Goal: Task Accomplishment & Management: Manage account settings

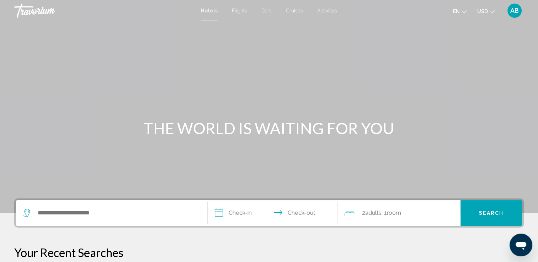
click at [511, 10] on span "AB" at bounding box center [514, 10] width 9 height 7
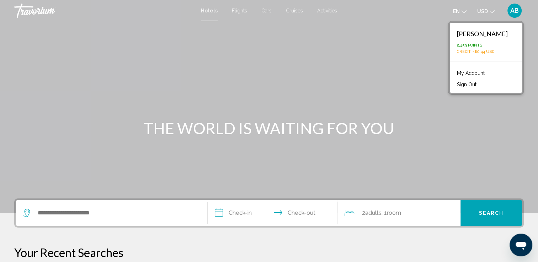
click at [473, 71] on link "My Account" at bounding box center [470, 73] width 35 height 9
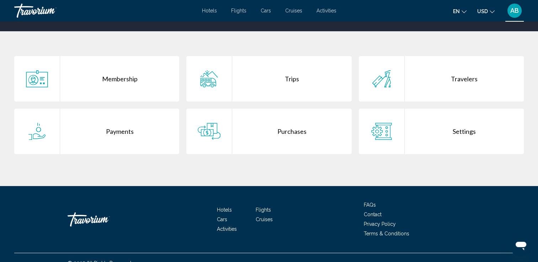
scroll to position [126, 0]
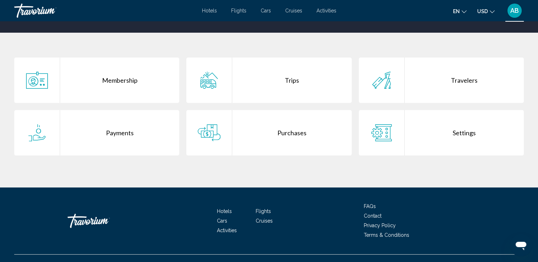
click at [295, 134] on div "Purchases" at bounding box center [291, 133] width 119 height 46
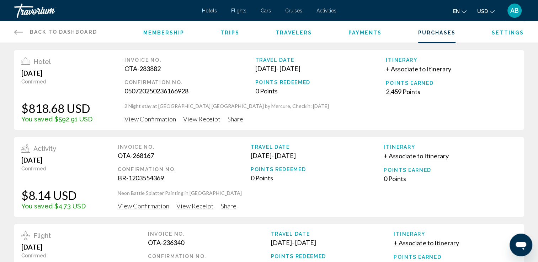
click at [190, 120] on span "View Receipt" at bounding box center [201, 119] width 37 height 8
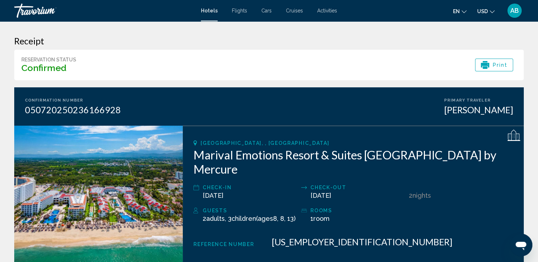
click at [498, 62] on span "Print" at bounding box center [500, 65] width 15 height 12
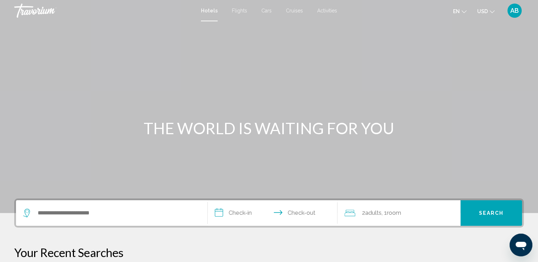
click at [514, 13] on span "AB" at bounding box center [514, 10] width 9 height 7
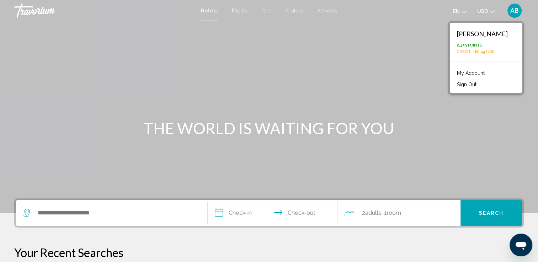
click at [474, 73] on link "My Account" at bounding box center [470, 73] width 35 height 9
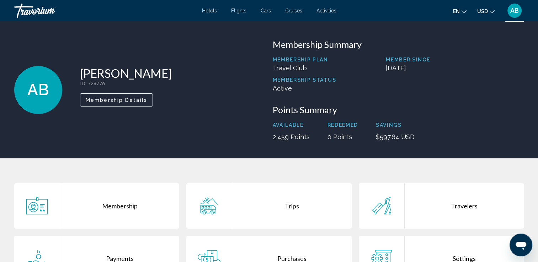
click at [299, 256] on div "Purchases" at bounding box center [291, 259] width 119 height 46
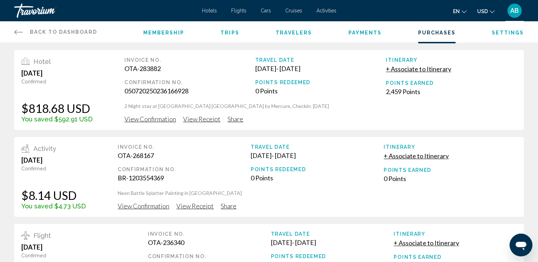
click at [161, 120] on span "View Confirmation" at bounding box center [150, 119] width 52 height 8
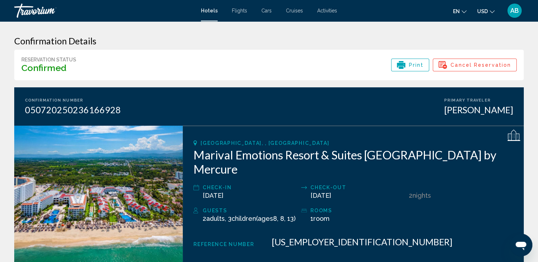
click at [420, 67] on span "Print" at bounding box center [416, 65] width 15 height 12
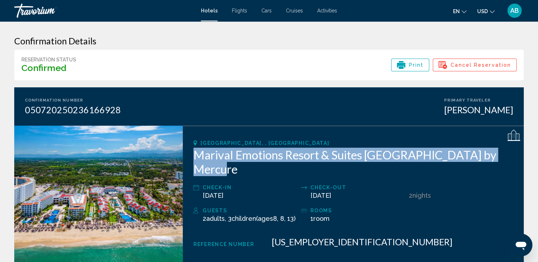
drag, startPoint x: 196, startPoint y: 156, endPoint x: 507, endPoint y: 155, distance: 311.2
click at [507, 155] on h2 "Marival Emotions Resort & Suites [GEOGRAPHIC_DATA] by Mercure" at bounding box center [353, 162] width 320 height 28
copy h2 "Marival Emotions Resort & Suites [GEOGRAPHIC_DATA] by Mercure"
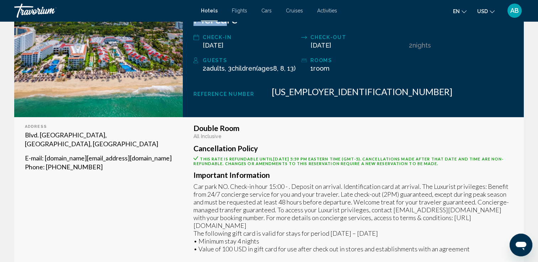
scroll to position [152, 0]
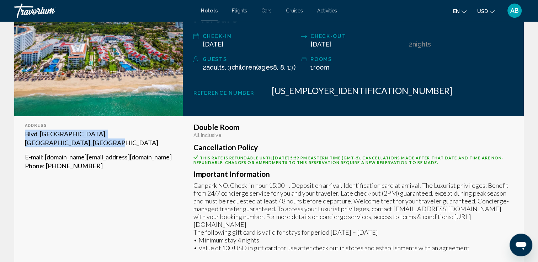
drag, startPoint x: 26, startPoint y: 133, endPoint x: 52, endPoint y: 142, distance: 28.0
click at [52, 142] on p "Blvd. Paseo Cocoteros, Nuevo Vallarta 63732, Mexico" at bounding box center [98, 139] width 147 height 18
copy p "Blvd. Paseo Cocoteros, Nuevo Vallarta 63732, Mexico"
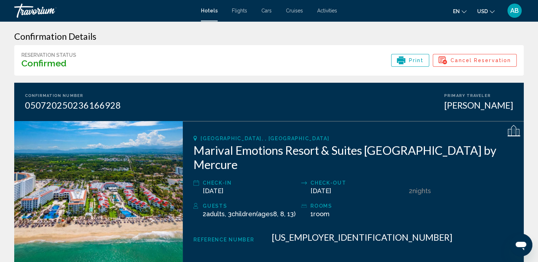
scroll to position [0, 0]
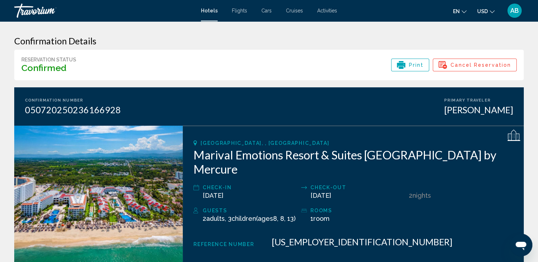
click at [515, 8] on span "AB" at bounding box center [514, 10] width 9 height 7
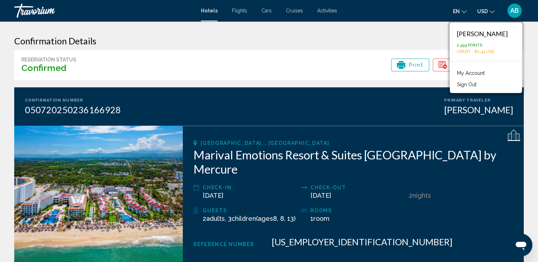
click at [464, 87] on button "Sign Out" at bounding box center [466, 84] width 27 height 9
